Goal: Task Accomplishment & Management: Complete application form

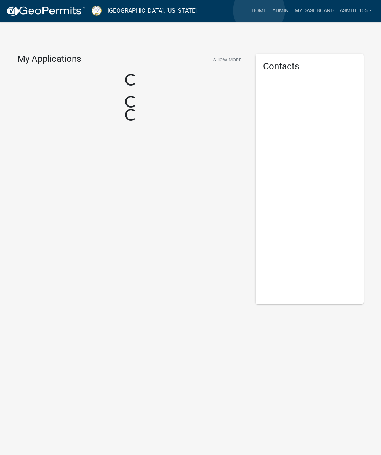
click at [259, 11] on link "Home" at bounding box center [259, 11] width 21 height 14
click at [280, 14] on link "Admin" at bounding box center [281, 11] width 22 height 14
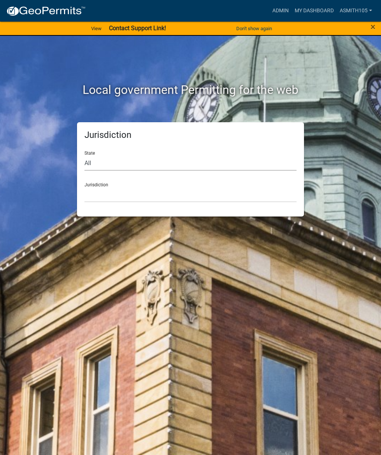
click at [136, 158] on select "All [US_STATE] [US_STATE] [US_STATE] [US_STATE] [US_STATE] [US_STATE] [US_STATE…" at bounding box center [191, 162] width 212 height 15
select select "[US_STATE]"
click at [141, 196] on select "[GEOGRAPHIC_DATA], [US_STATE][PERSON_NAME][GEOGRAPHIC_DATA], [US_STATE][PERSON_…" at bounding box center [191, 194] width 212 height 15
click at [129, 196] on select "Carroll County, Georgia Cook County, Georgia Crawford County, Georgia Gilmer Co…" at bounding box center [191, 194] width 212 height 15
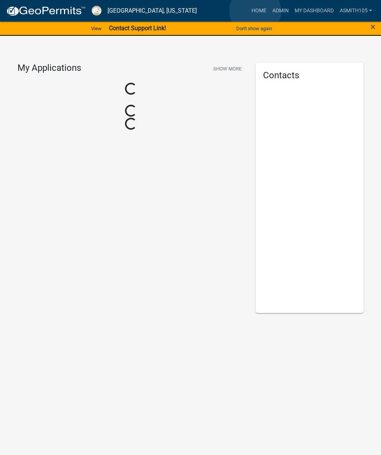
click at [256, 11] on link "Home" at bounding box center [259, 11] width 21 height 14
click at [278, 13] on link "Admin" at bounding box center [281, 11] width 22 height 14
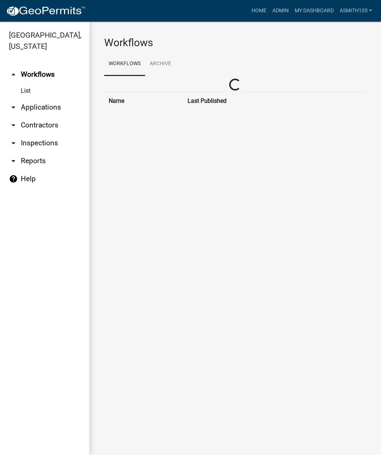
click at [45, 102] on link "arrow_drop_down Applications" at bounding box center [44, 107] width 89 height 18
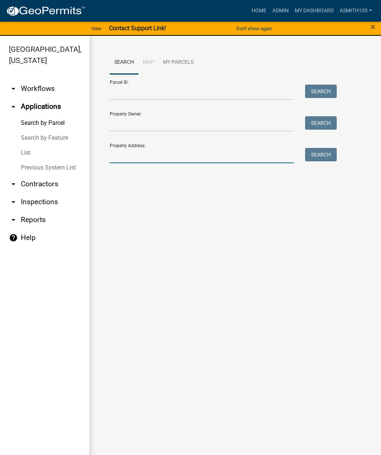
click at [155, 149] on input "Property Address:" at bounding box center [202, 155] width 184 height 15
click at [318, 156] on button "Search" at bounding box center [321, 154] width 32 height 13
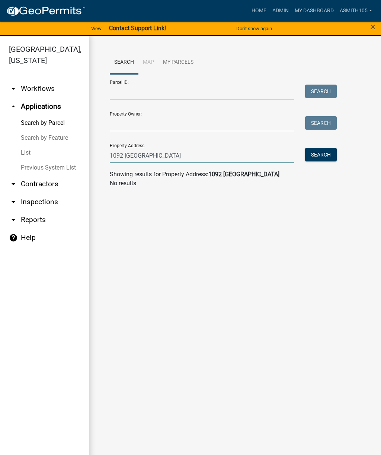
click at [193, 151] on input "1092 crooked creek rd" at bounding box center [202, 155] width 184 height 15
click at [321, 155] on button "Search" at bounding box center [321, 154] width 32 height 13
click at [191, 159] on input "1092 crooked creek rd" at bounding box center [202, 155] width 184 height 15
click at [318, 151] on button "Search" at bounding box center [321, 154] width 32 height 13
click at [188, 152] on input "1092 crooked creek" at bounding box center [202, 155] width 184 height 15
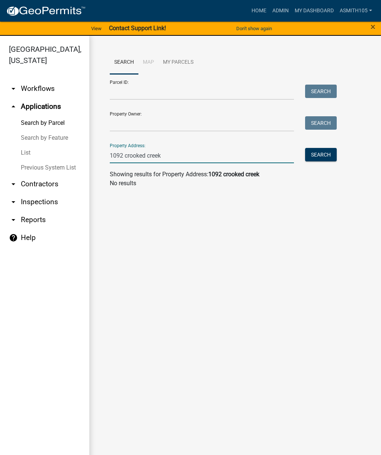
click at [124, 154] on input "1092 crooked creek" at bounding box center [202, 155] width 184 height 15
click at [322, 152] on button "Search" at bounding box center [321, 154] width 32 height 13
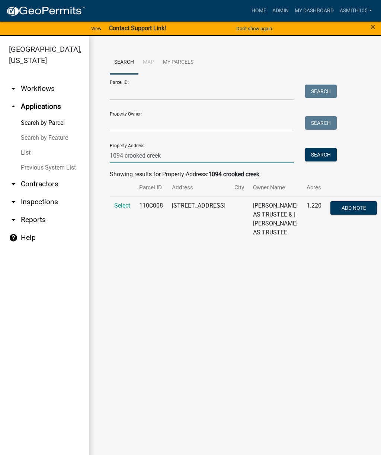
click at [124, 155] on input "1094 crooked creek" at bounding box center [202, 155] width 184 height 15
click at [321, 153] on button "Search" at bounding box center [321, 154] width 32 height 13
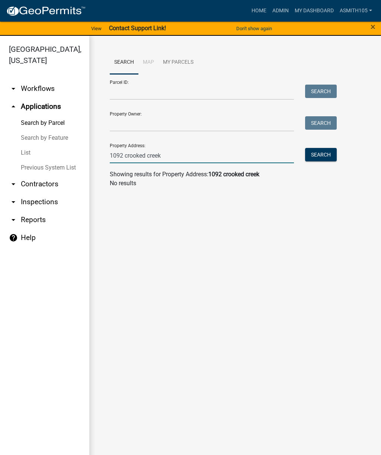
click at [123, 154] on input "1092 crooked creek" at bounding box center [202, 155] width 184 height 15
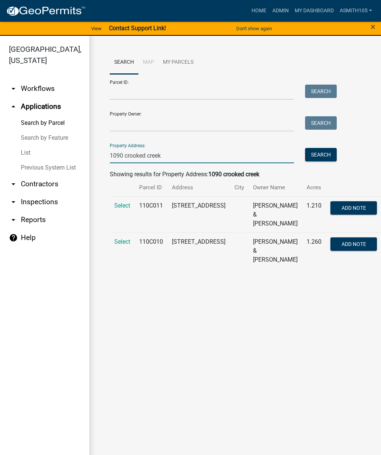
click at [121, 205] on span "Select" at bounding box center [122, 205] width 16 height 7
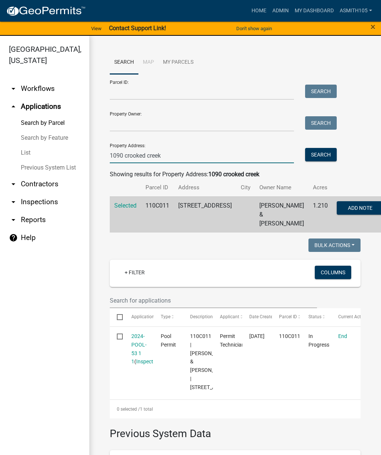
click at [124, 152] on input "1090 crooked creek" at bounding box center [202, 155] width 184 height 15
type input "1090 a crooked creek"
click at [323, 153] on button "Search" at bounding box center [321, 154] width 32 height 13
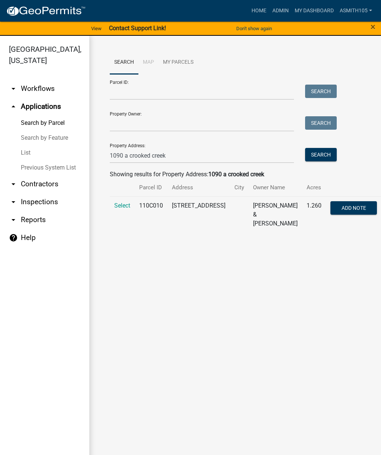
click at [121, 203] on span "Select" at bounding box center [122, 205] width 16 height 7
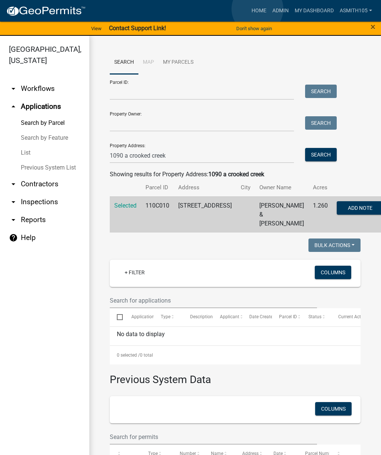
click at [258, 9] on link "Home" at bounding box center [259, 11] width 21 height 14
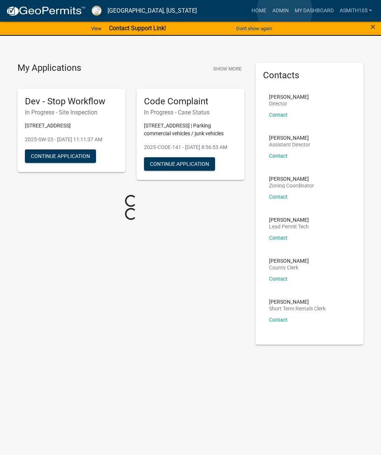
click at [285, 11] on link "Admin" at bounding box center [281, 11] width 22 height 14
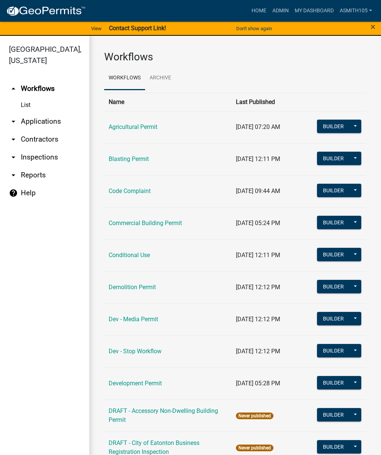
click at [50, 121] on link "arrow_drop_down Applications" at bounding box center [44, 121] width 89 height 18
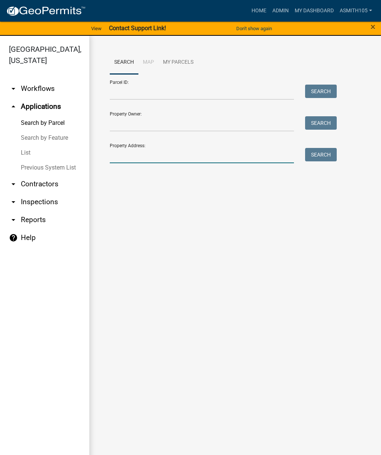
click at [141, 152] on input "Property Address:" at bounding box center [202, 155] width 184 height 15
click at [323, 152] on button "Search" at bounding box center [321, 154] width 32 height 13
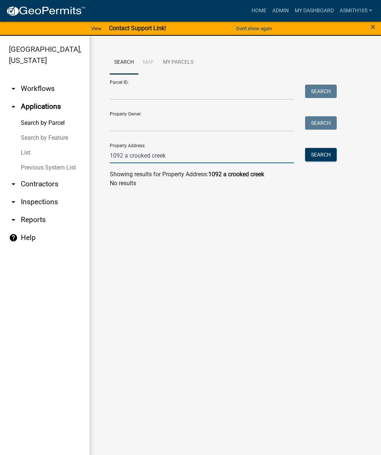
click at [181, 156] on input "1092 a crooked creek" at bounding box center [202, 155] width 184 height 15
type input "1"
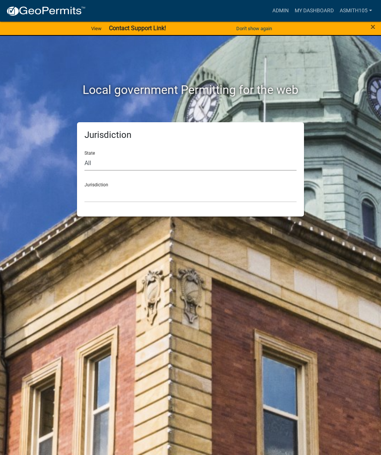
click at [135, 162] on select "All [US_STATE] [US_STATE] [US_STATE] [US_STATE] [US_STATE] [US_STATE] [US_STATE…" at bounding box center [191, 162] width 212 height 15
select select "[US_STATE]"
click at [151, 192] on select "[GEOGRAPHIC_DATA], [US_STATE][PERSON_NAME][GEOGRAPHIC_DATA], [US_STATE][PERSON_…" at bounding box center [191, 194] width 212 height 15
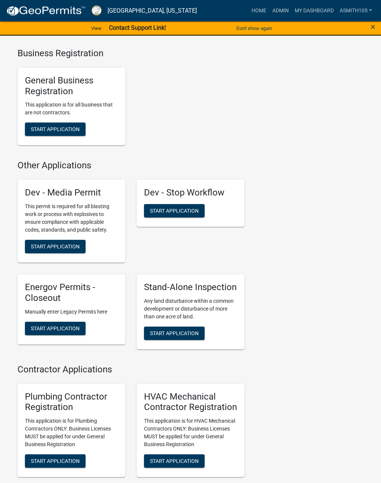
scroll to position [1874, 0]
click at [172, 213] on span "Start Application" at bounding box center [174, 210] width 49 height 6
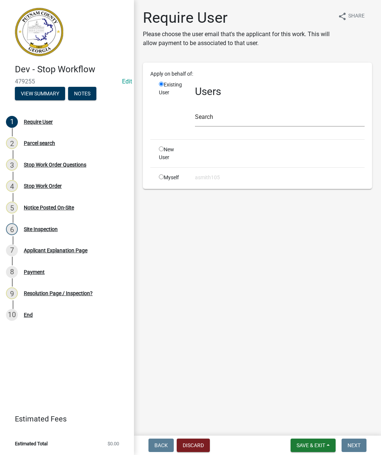
click at [158, 178] on div "Myself" at bounding box center [171, 177] width 36 height 8
click at [159, 180] on div "Myself" at bounding box center [171, 177] width 36 height 8
click at [162, 176] on input "radio" at bounding box center [161, 176] width 5 height 5
radio input "true"
radio input "false"
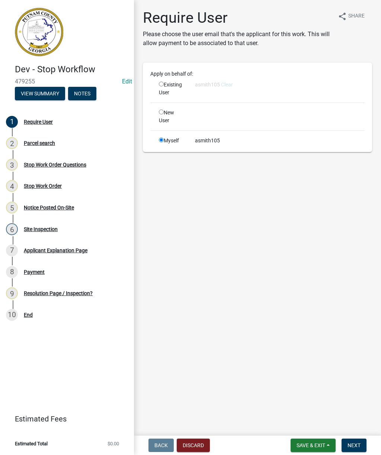
click at [357, 446] on span "Next" at bounding box center [354, 445] width 13 height 6
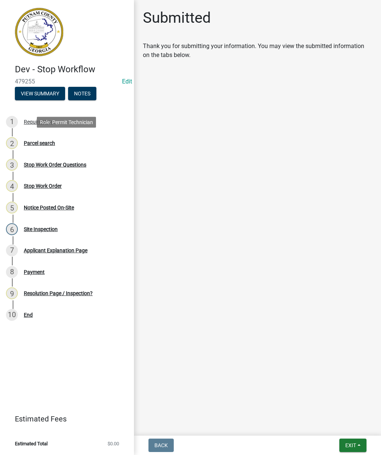
click at [50, 140] on div "Parcel search" at bounding box center [39, 142] width 31 height 5
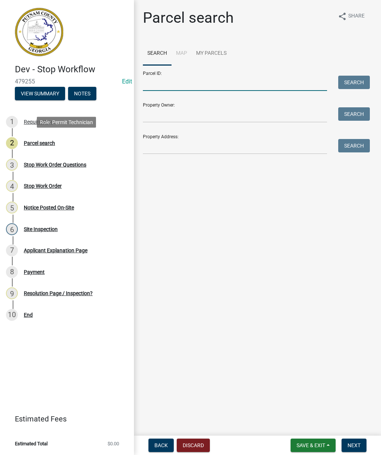
click at [185, 82] on input "Parcel ID:" at bounding box center [235, 83] width 184 height 15
paste input "110C009"
type input "110C009"
click at [355, 81] on button "Search" at bounding box center [354, 82] width 32 height 13
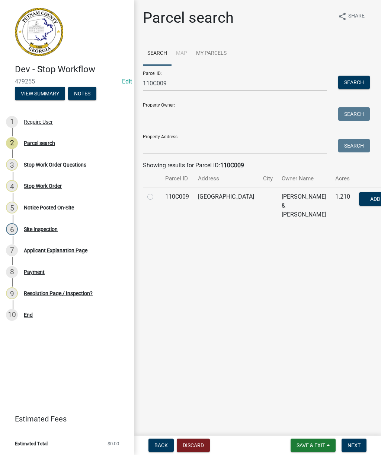
click at [156, 192] on label at bounding box center [156, 192] width 0 height 0
click at [156, 197] on input "radio" at bounding box center [158, 194] width 5 height 5
radio input "true"
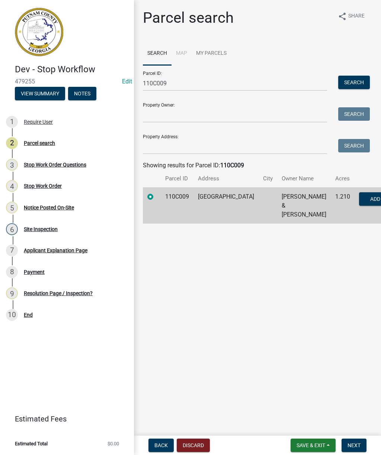
click at [356, 446] on span "Next" at bounding box center [354, 445] width 13 height 6
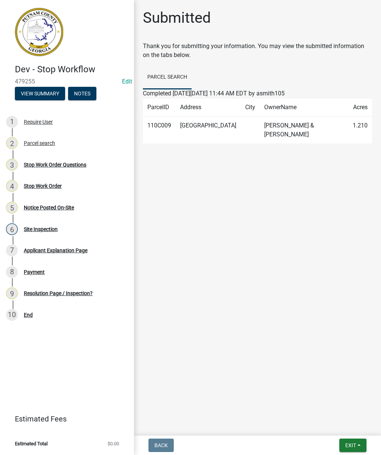
click at [57, 165] on div "Stop Work Order Questions" at bounding box center [55, 164] width 63 height 5
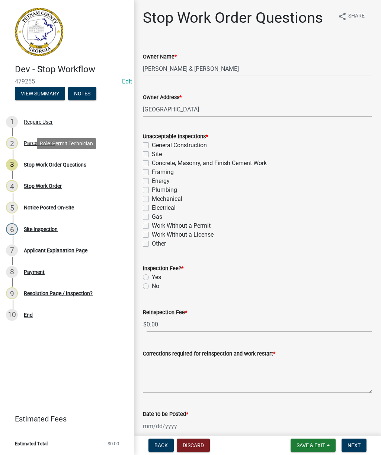
click at [152, 155] on label "Site" at bounding box center [157, 154] width 10 height 9
click at [152, 154] on input "Site" at bounding box center [154, 152] width 5 height 5
checkbox input "true"
checkbox input "false"
checkbox input "true"
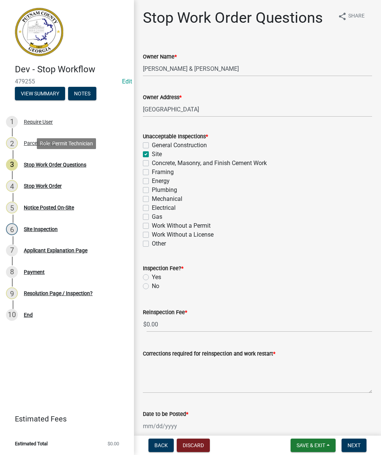
checkbox input "false"
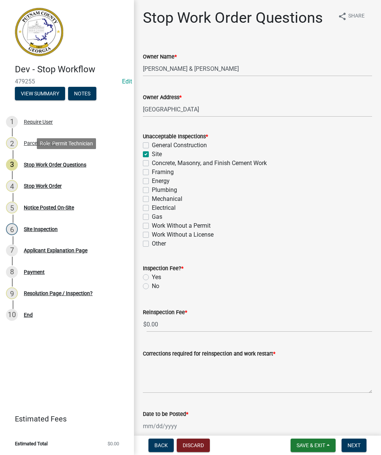
checkbox input "false"
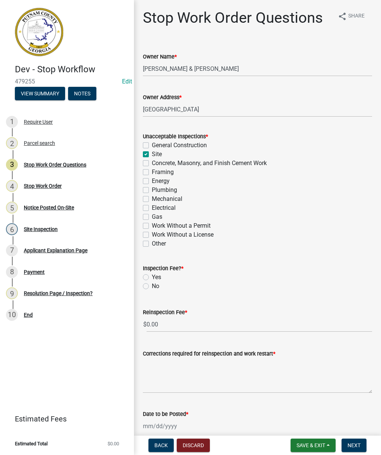
click at [152, 278] on label "Yes" at bounding box center [156, 277] width 9 height 9
click at [152, 277] on input "Yes" at bounding box center [154, 275] width 5 height 5
radio input "true"
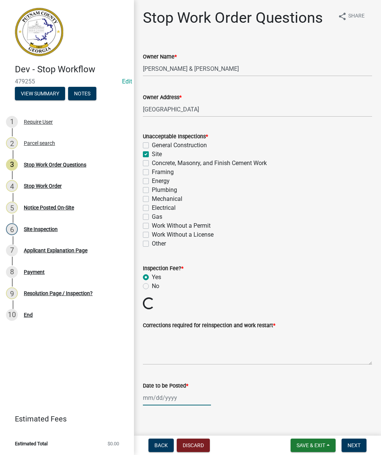
click at [165, 396] on div at bounding box center [177, 397] width 68 height 15
select select "9"
select select "2025"
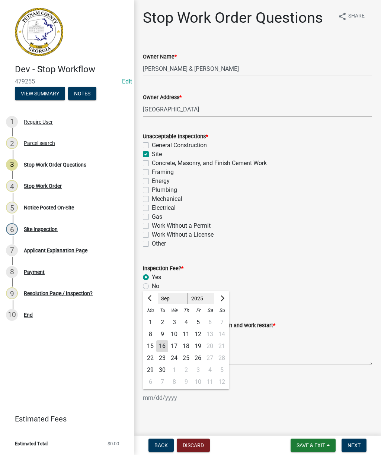
click at [165, 346] on div "16" at bounding box center [162, 346] width 12 height 12
type input "09/16/2025"
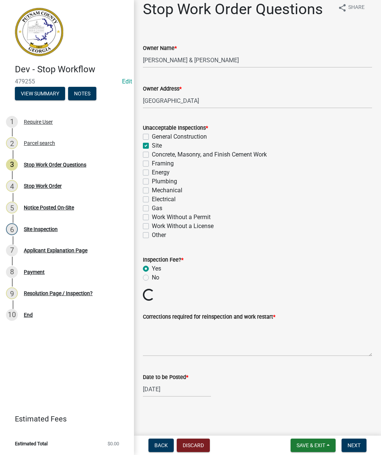
scroll to position [9, 0]
click at [159, 332] on textarea "Corrections required for reinspection and work restart *" at bounding box center [257, 338] width 229 height 35
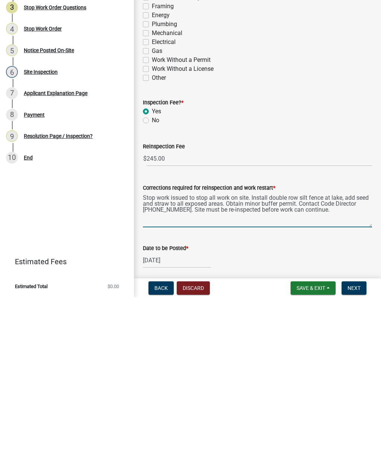
type textarea "Stop work issued to stop all work on site. Install double row silt fence at lak…"
click at [150, 349] on textarea "Stop work issued to stop all work on site. Install double row silt fence at lak…" at bounding box center [257, 366] width 229 height 35
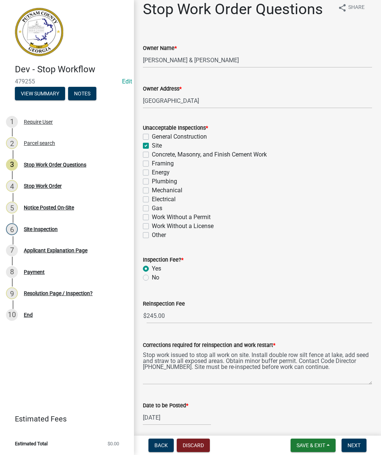
click at [358, 441] on button "Next" at bounding box center [354, 444] width 25 height 13
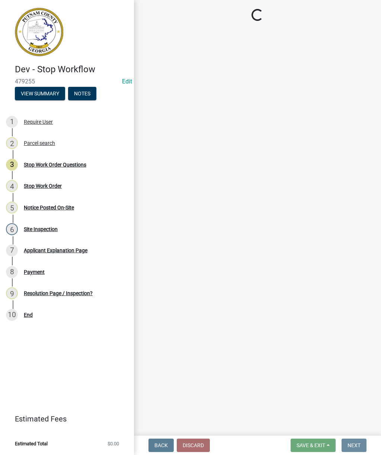
scroll to position [0, 0]
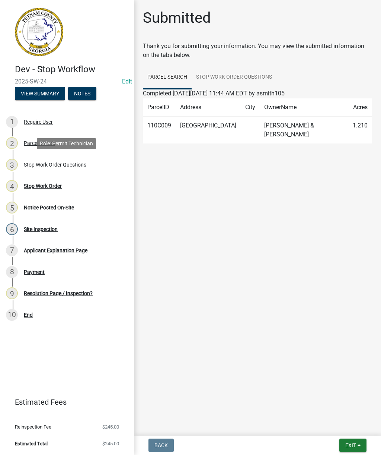
click at [51, 162] on div "Stop Work Order Questions" at bounding box center [55, 164] width 63 height 5
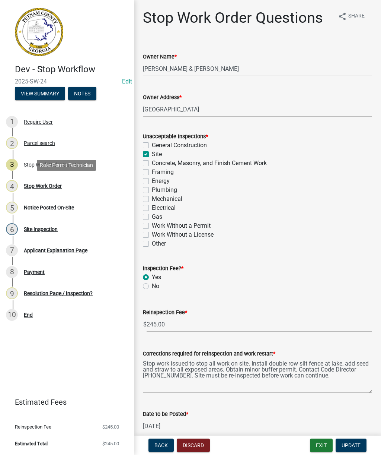
click at [42, 188] on div "Stop Work Order" at bounding box center [43, 185] width 38 height 5
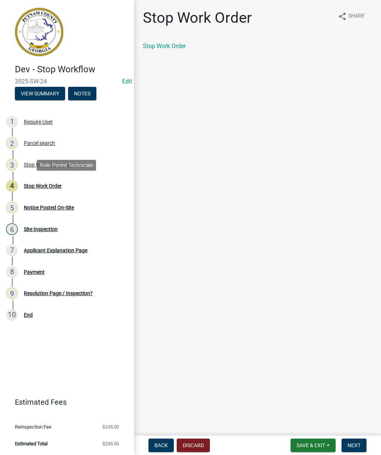
click at [46, 207] on div "Notice Posted On-Site" at bounding box center [49, 207] width 50 height 5
click at [362, 443] on button "Next" at bounding box center [354, 444] width 25 height 13
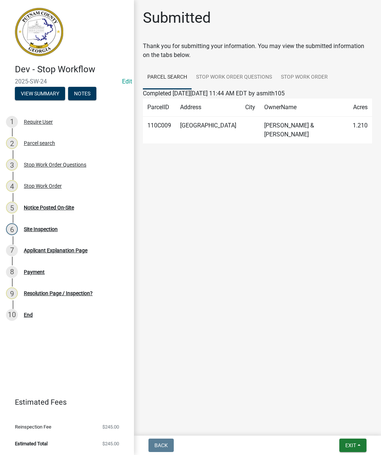
click at [51, 208] on div "Notice Posted On-Site" at bounding box center [49, 207] width 50 height 5
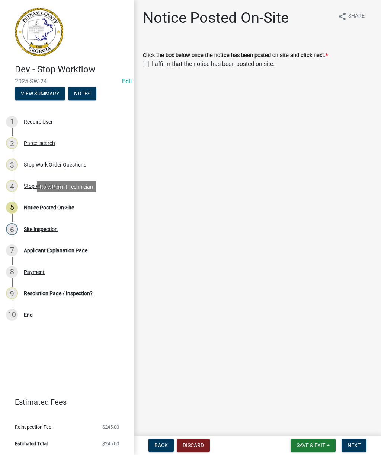
click at [152, 61] on label "I affirm that the notice has been posted on site." at bounding box center [213, 64] width 123 height 9
click at [152, 61] on input "I affirm that the notice has been posted on site." at bounding box center [154, 62] width 5 height 5
checkbox input "true"
click at [359, 449] on button "Next" at bounding box center [354, 444] width 25 height 13
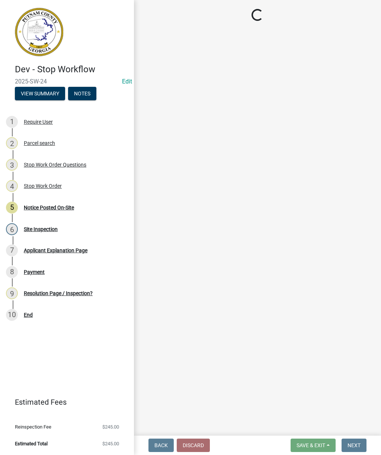
select select "af3c6edf-34d7-49be-824e-99d5d0a3954f"
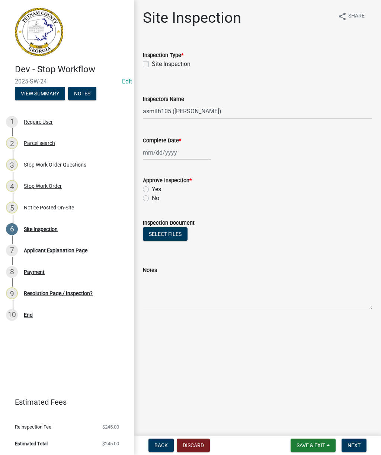
click at [152, 66] on label "Site Inspection" at bounding box center [171, 64] width 39 height 9
click at [152, 64] on input "Site Inspection" at bounding box center [154, 62] width 5 height 5
checkbox input "true"
click at [167, 153] on div at bounding box center [177, 152] width 68 height 15
select select "9"
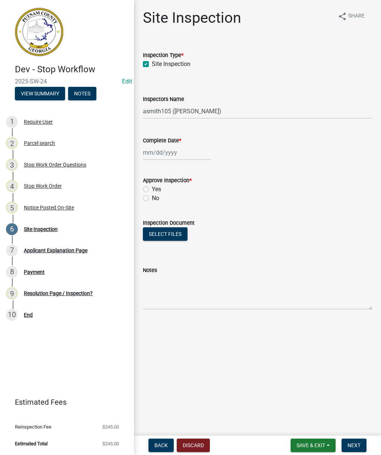
select select "2025"
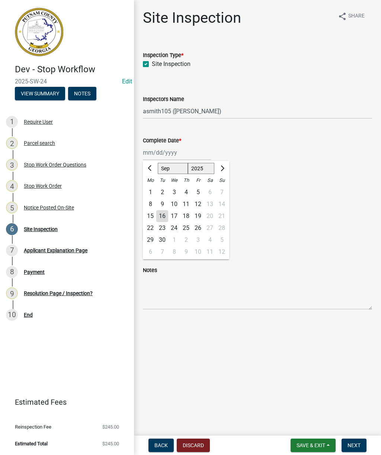
click at [165, 216] on div "16" at bounding box center [162, 216] width 12 height 12
type input "09/16/2025"
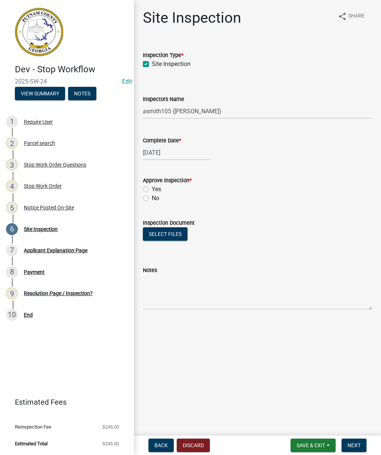
click at [152, 200] on label "No" at bounding box center [155, 198] width 7 height 9
click at [152, 198] on input "No" at bounding box center [154, 196] width 5 height 5
radio input "true"
click at [172, 291] on textarea "Notes" at bounding box center [257, 291] width 229 height 35
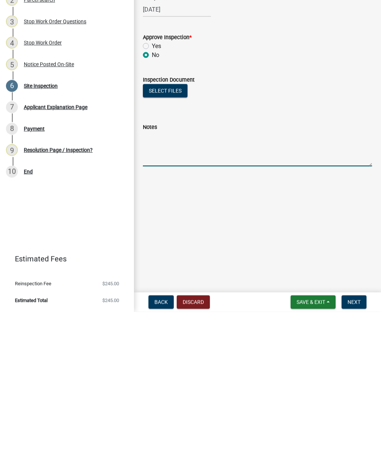
click at [159, 274] on textarea "Notes" at bounding box center [257, 291] width 229 height 35
paste textarea "Stop work issued to stop all work on site. Install double row silt fence at lak…"
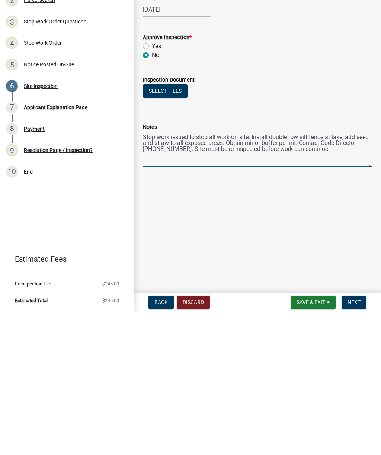
type textarea "Stop work issued to stop all work on site. Install double row silt fence at lak…"
click at [167, 227] on button "Select files" at bounding box center [165, 233] width 45 height 13
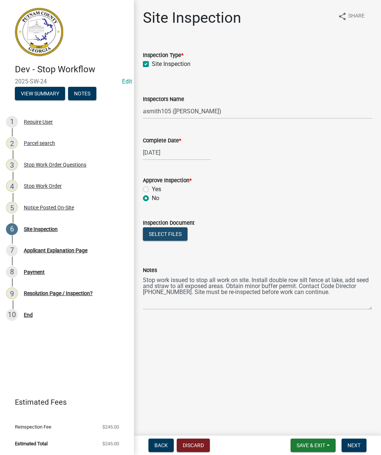
click at [164, 232] on button "Select files" at bounding box center [165, 233] width 45 height 13
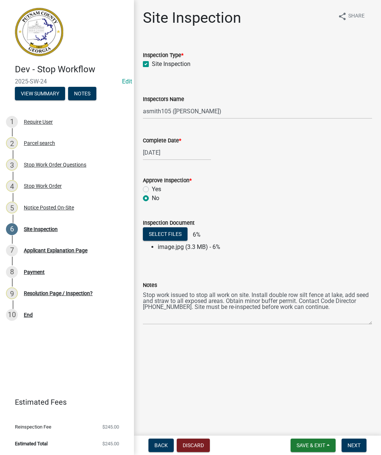
click at [306, 445] on span "Save & Exit" at bounding box center [311, 445] width 29 height 6
click at [299, 423] on button "Save & Exit" at bounding box center [306, 426] width 60 height 18
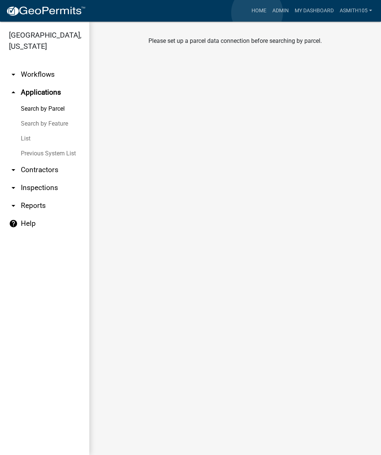
click at [258, 13] on link "Home" at bounding box center [259, 11] width 21 height 14
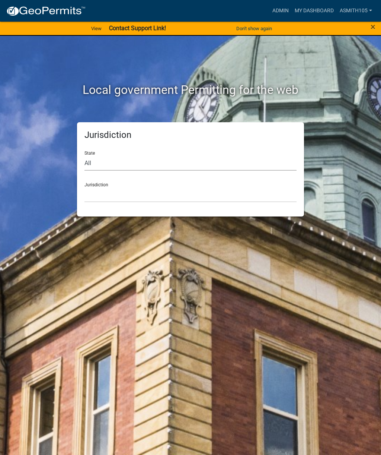
click at [144, 158] on select "All Colorado Georgia Indiana Iowa Kansas Minnesota Ohio South Carolina Wisconsin" at bounding box center [191, 162] width 212 height 15
select select "[US_STATE]"
click at [186, 187] on select "Carroll County, Georgia Cook County, Georgia Crawford County, Georgia Gilmer Co…" at bounding box center [191, 194] width 212 height 15
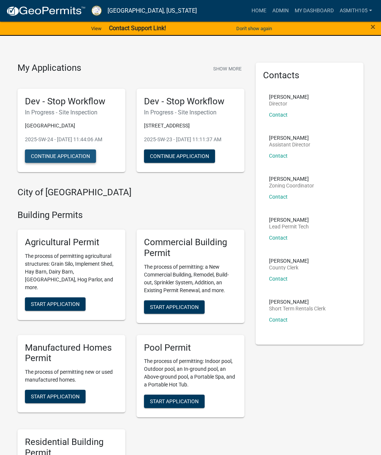
click at [72, 163] on button "Continue Application" at bounding box center [60, 155] width 71 height 13
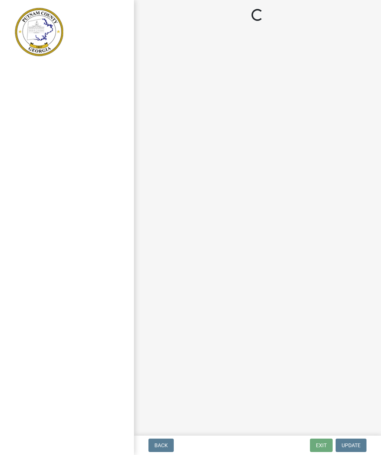
select select "af3c6edf-34d7-49be-824e-99d5d0a3954f"
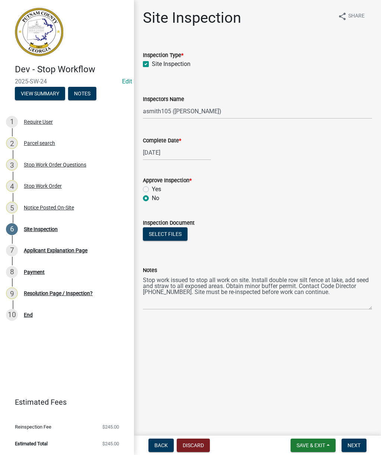
click at [175, 234] on button "Select files" at bounding box center [165, 233] width 45 height 13
click at [170, 232] on button "Select files" at bounding box center [165, 233] width 45 height 13
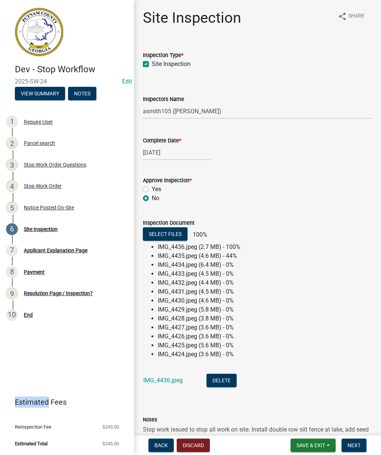
click at [325, 292] on li "IMG_4431.jpeg (4.5 MB) - 0%" at bounding box center [265, 291] width 214 height 9
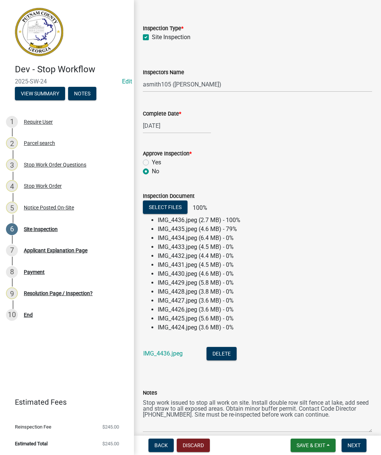
scroll to position [37, 0]
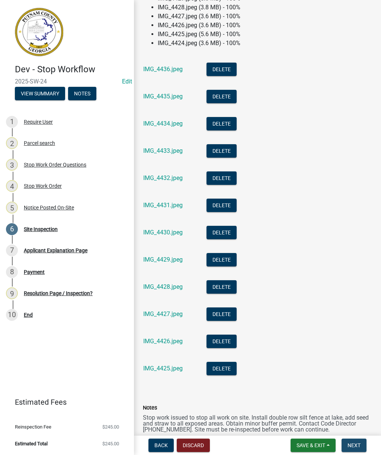
click at [359, 445] on span "Next" at bounding box center [354, 445] width 13 height 6
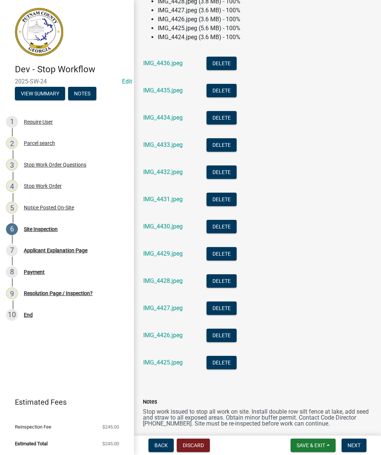
scroll to position [317, 0]
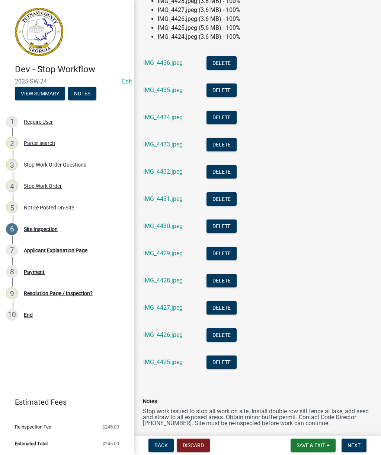
click at [357, 447] on span "Next" at bounding box center [354, 445] width 13 height 6
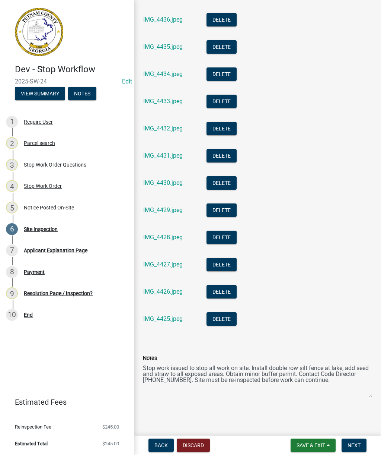
scroll to position [360, 0]
click at [354, 445] on span "Next" at bounding box center [354, 445] width 13 height 6
click at [357, 446] on span "Next" at bounding box center [354, 445] width 13 height 6
click at [360, 446] on span "Next" at bounding box center [354, 445] width 13 height 6
click at [359, 446] on span "Next" at bounding box center [354, 445] width 13 height 6
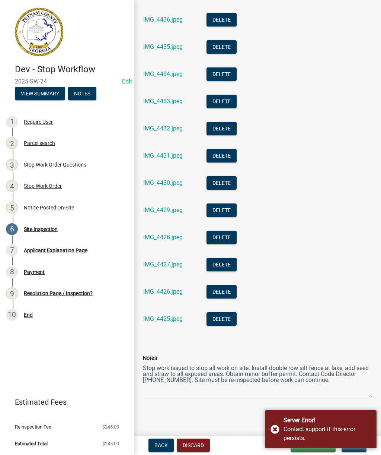
click at [357, 333] on li "IMG_4425.jpeg Delete" at bounding box center [257, 319] width 229 height 27
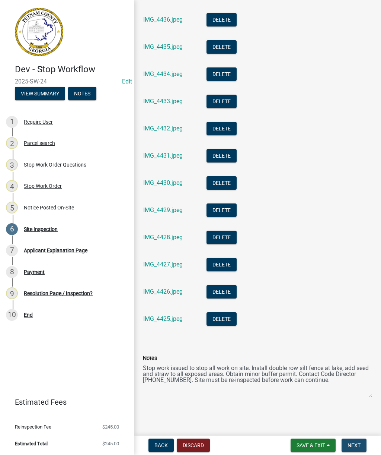
click at [361, 445] on button "Next" at bounding box center [354, 444] width 25 height 13
click at [359, 444] on span "Next" at bounding box center [354, 445] width 13 height 6
click at [361, 443] on button "Next" at bounding box center [354, 444] width 25 height 13
click at [358, 446] on span "Next" at bounding box center [354, 445] width 13 height 6
click at [357, 443] on span "Next" at bounding box center [354, 445] width 13 height 6
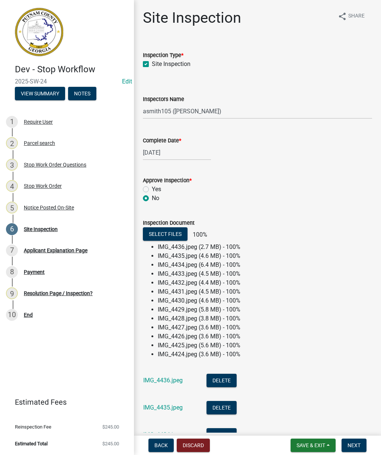
scroll to position [0, 0]
click at [247, 112] on select "Select Item... mrivera (Michele Rivera) StephanieM (Stephanie Morris ) QGrissom…" at bounding box center [257, 110] width 229 height 15
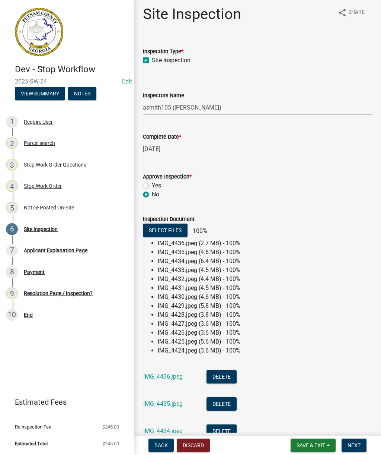
scroll to position [3, 0]
click at [360, 445] on span "Next" at bounding box center [354, 445] width 13 height 6
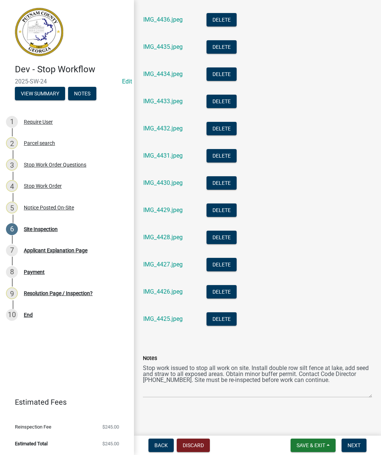
scroll to position [360, 0]
click at [308, 447] on span "Save & Exit" at bounding box center [311, 445] width 29 height 6
click at [308, 423] on button "Save & Exit" at bounding box center [306, 426] width 60 height 18
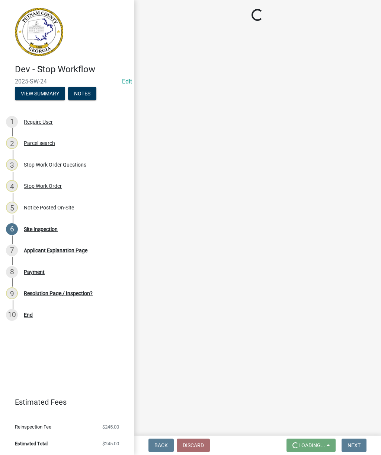
scroll to position [0, 0]
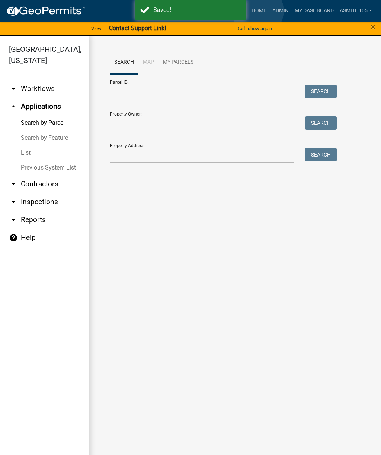
click at [258, 11] on link "Home" at bounding box center [259, 11] width 21 height 14
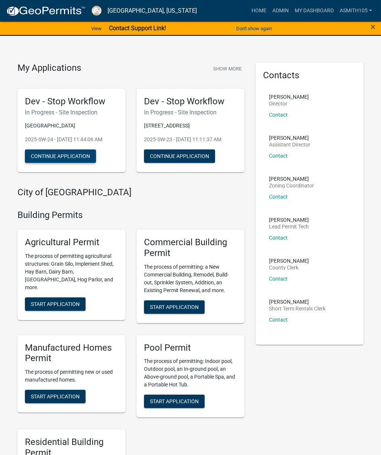
click at [48, 162] on button "Continue Application" at bounding box center [60, 155] width 71 height 13
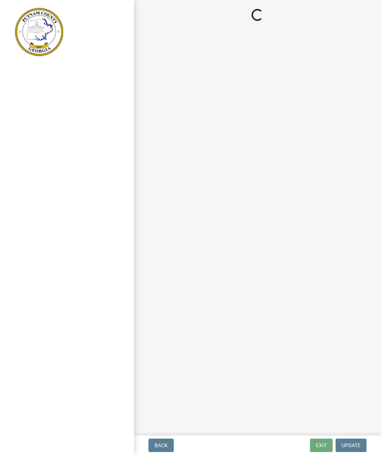
select select "af3c6edf-34d7-49be-824e-99d5d0a3954f"
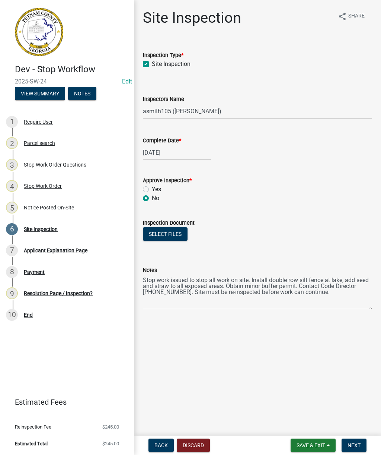
click at [163, 229] on button "Select files" at bounding box center [165, 233] width 45 height 13
click at [169, 233] on button "Select files" at bounding box center [165, 233] width 45 height 13
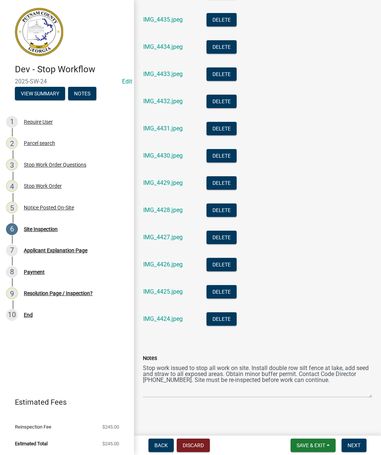
scroll to position [265, 0]
click at [359, 446] on span "Next" at bounding box center [354, 445] width 13 height 6
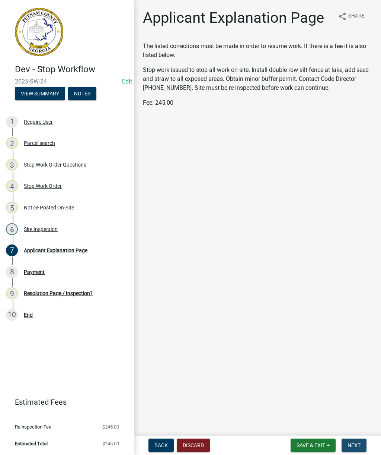
click at [357, 446] on span "Next" at bounding box center [354, 445] width 13 height 6
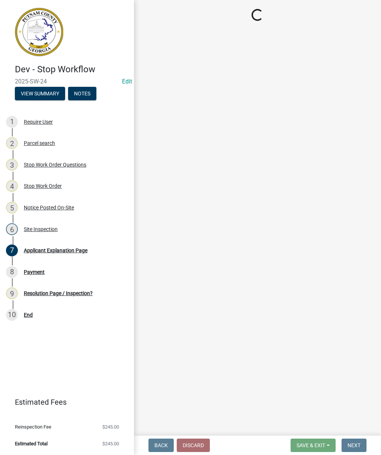
select select "3: 3"
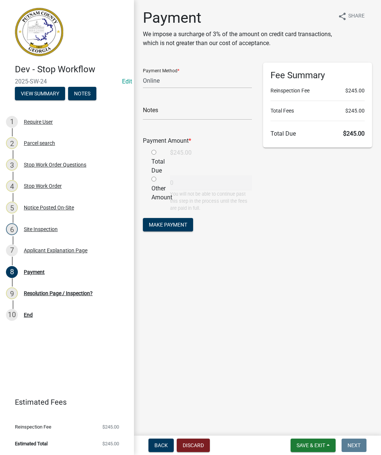
click at [306, 445] on span "Save & Exit" at bounding box center [311, 445] width 29 height 6
click at [305, 425] on button "Save & Exit" at bounding box center [306, 426] width 60 height 18
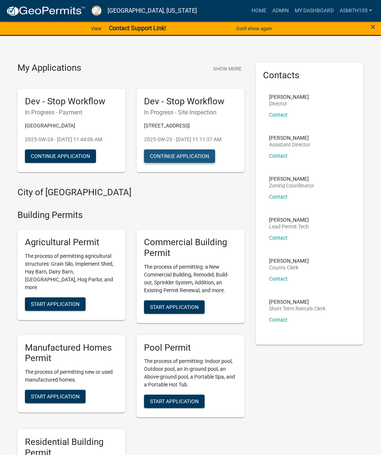
click at [169, 162] on button "Continue Application" at bounding box center [179, 155] width 71 height 13
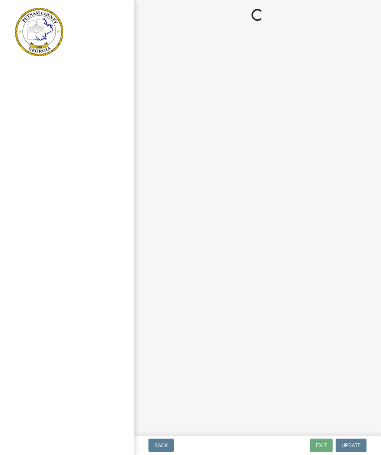
select select "af3c6edf-34d7-49be-824e-99d5d0a3954f"
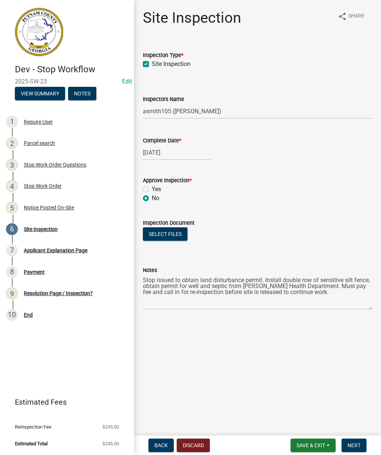
click at [167, 233] on button "Select files" at bounding box center [165, 233] width 45 height 13
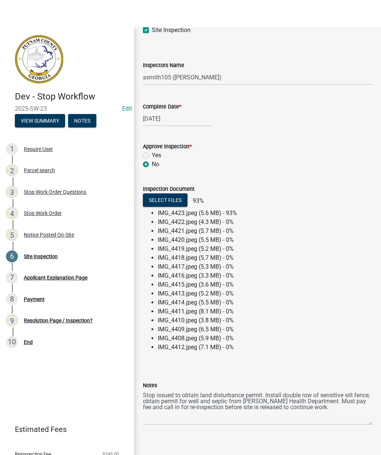
scroll to position [52, 0]
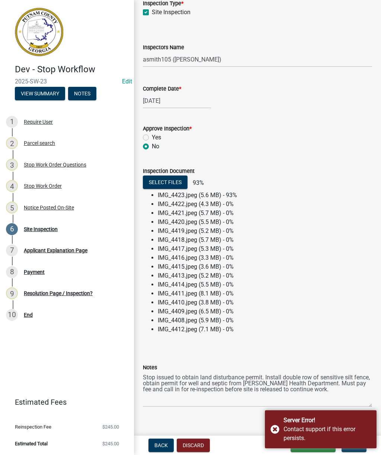
click at [156, 177] on button "Select files" at bounding box center [165, 181] width 45 height 13
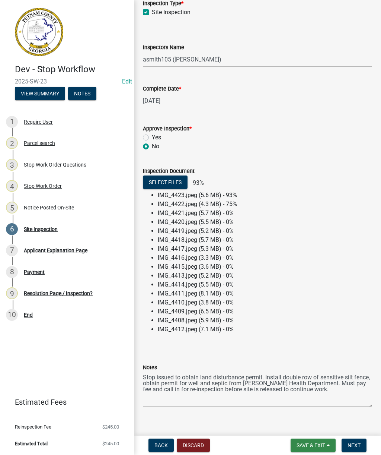
click at [308, 442] on span "Save & Exit" at bounding box center [311, 445] width 29 height 6
click at [294, 403] on button "Save" at bounding box center [306, 408] width 60 height 18
